Goal: Task Accomplishment & Management: Complete application form

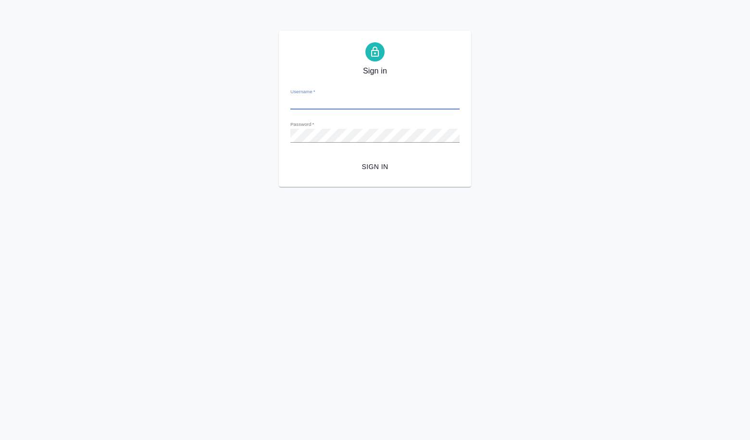
type input "[PERSON_NAME][EMAIL_ADDRESS][DOMAIN_NAME]"
click at [385, 159] on button "Sign in" at bounding box center [374, 167] width 169 height 18
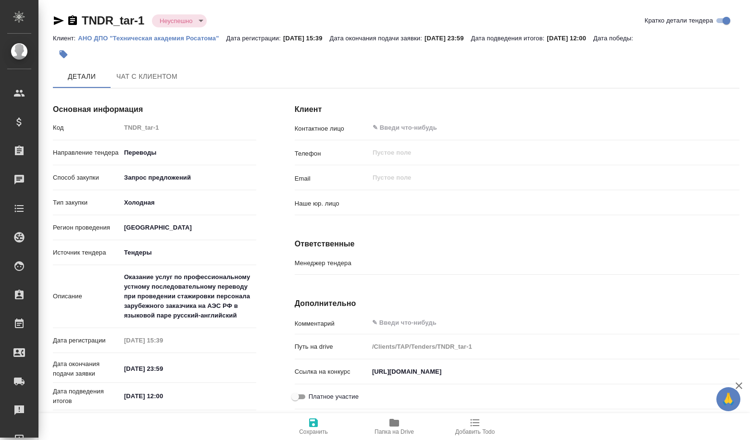
type input "(МБ) ООО "Монблан""
type input "Гудина Александра"
type textarea "x"
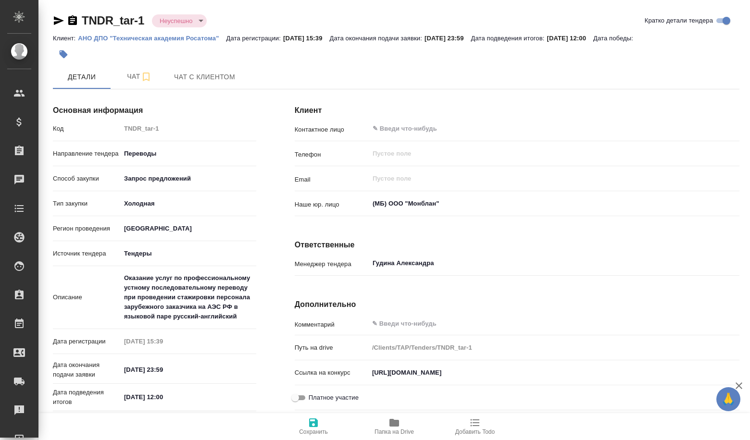
type textarea "x"
